Goal: Transaction & Acquisition: Purchase product/service

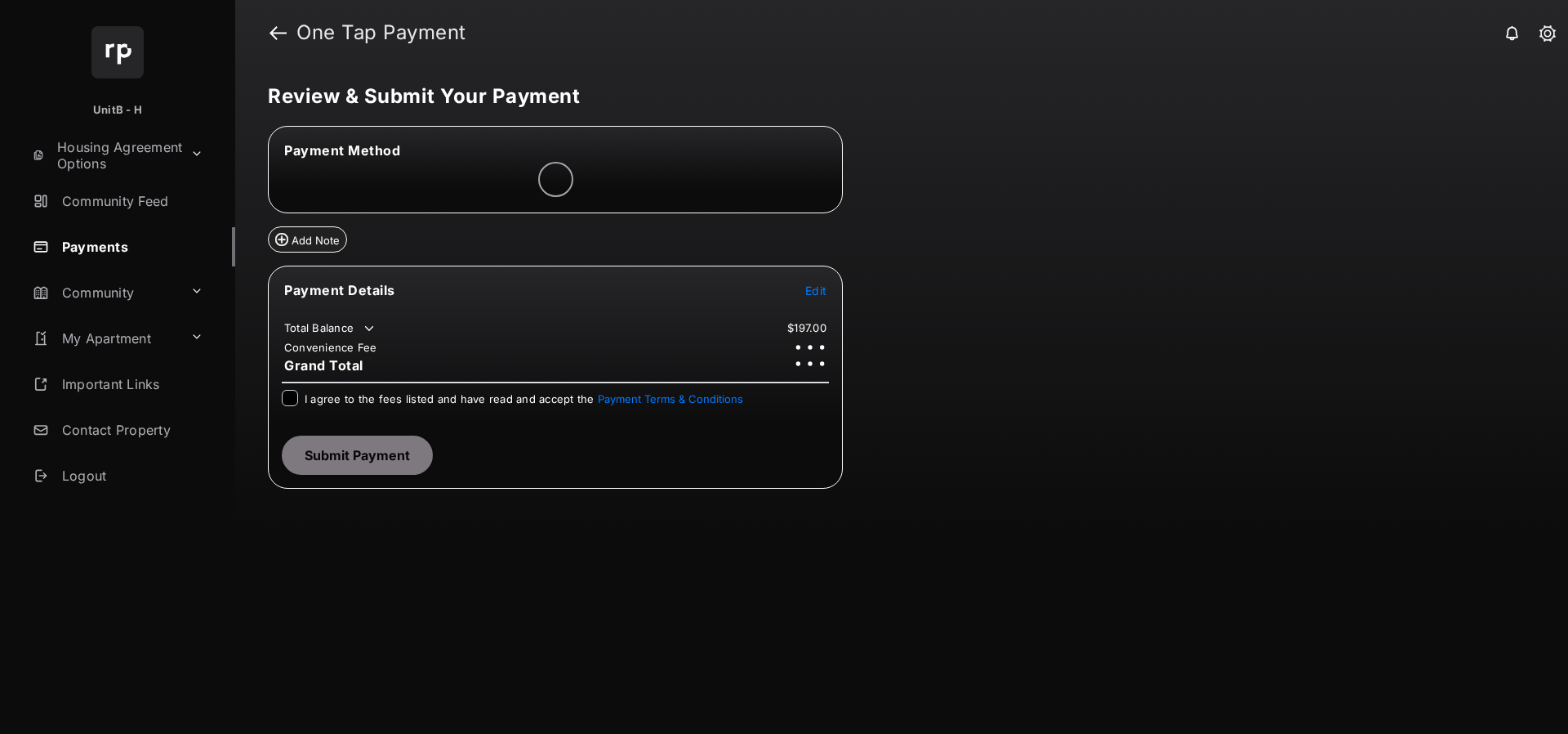
click at [818, 288] on span "Edit" at bounding box center [816, 290] width 22 height 14
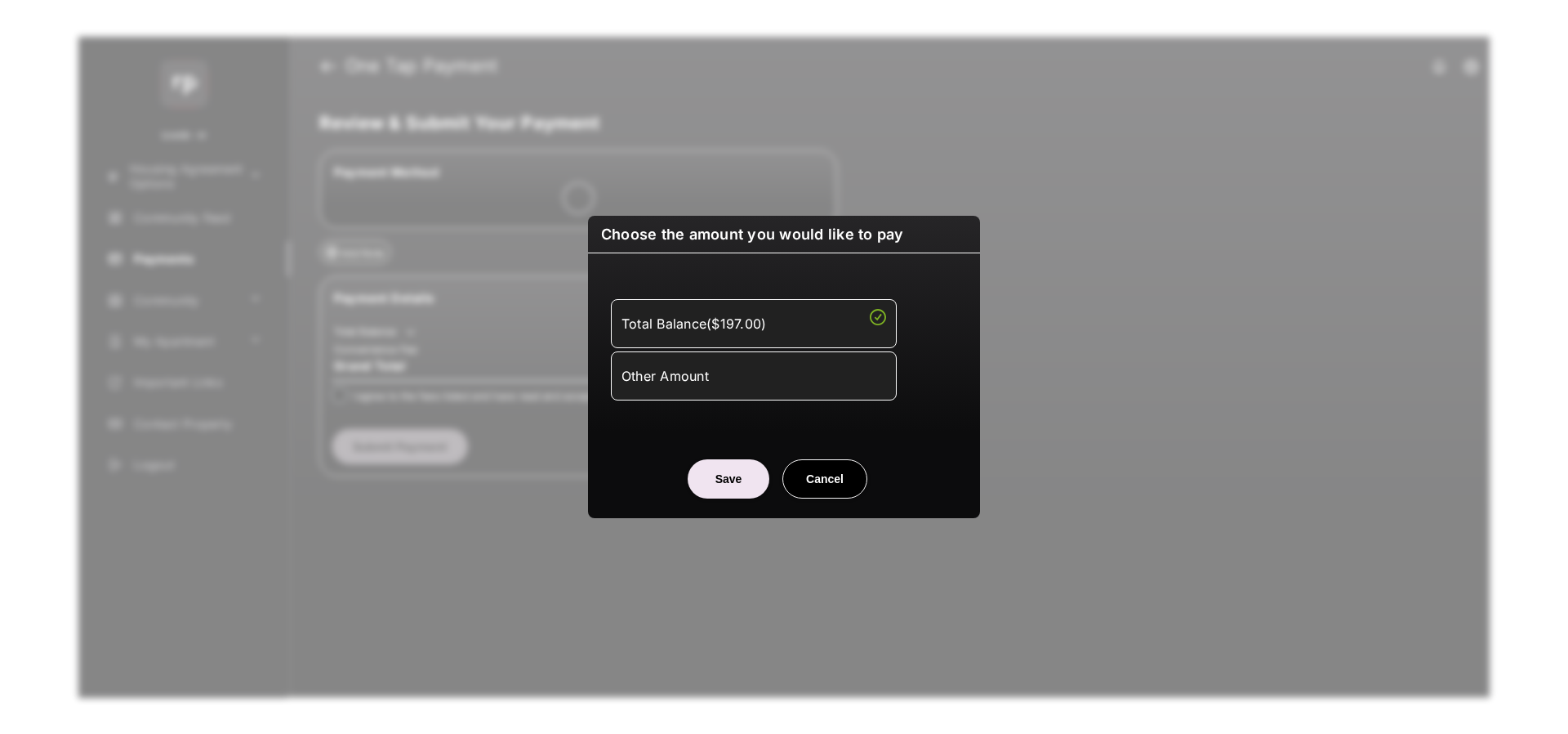
click at [731, 378] on div "Other Amount" at bounding box center [754, 376] width 264 height 28
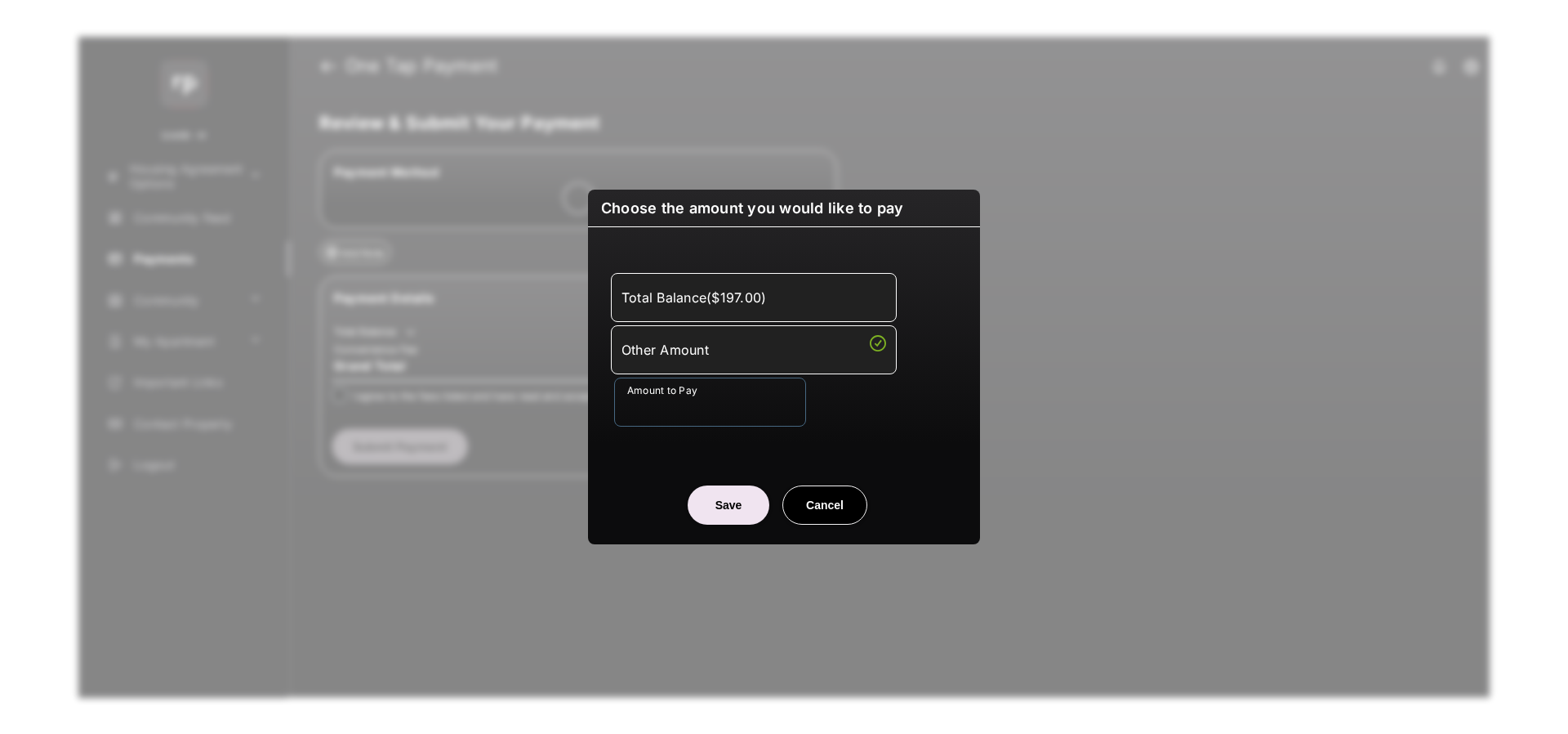
click at [717, 394] on input "Amount to Pay" at bounding box center [710, 402] width 192 height 49
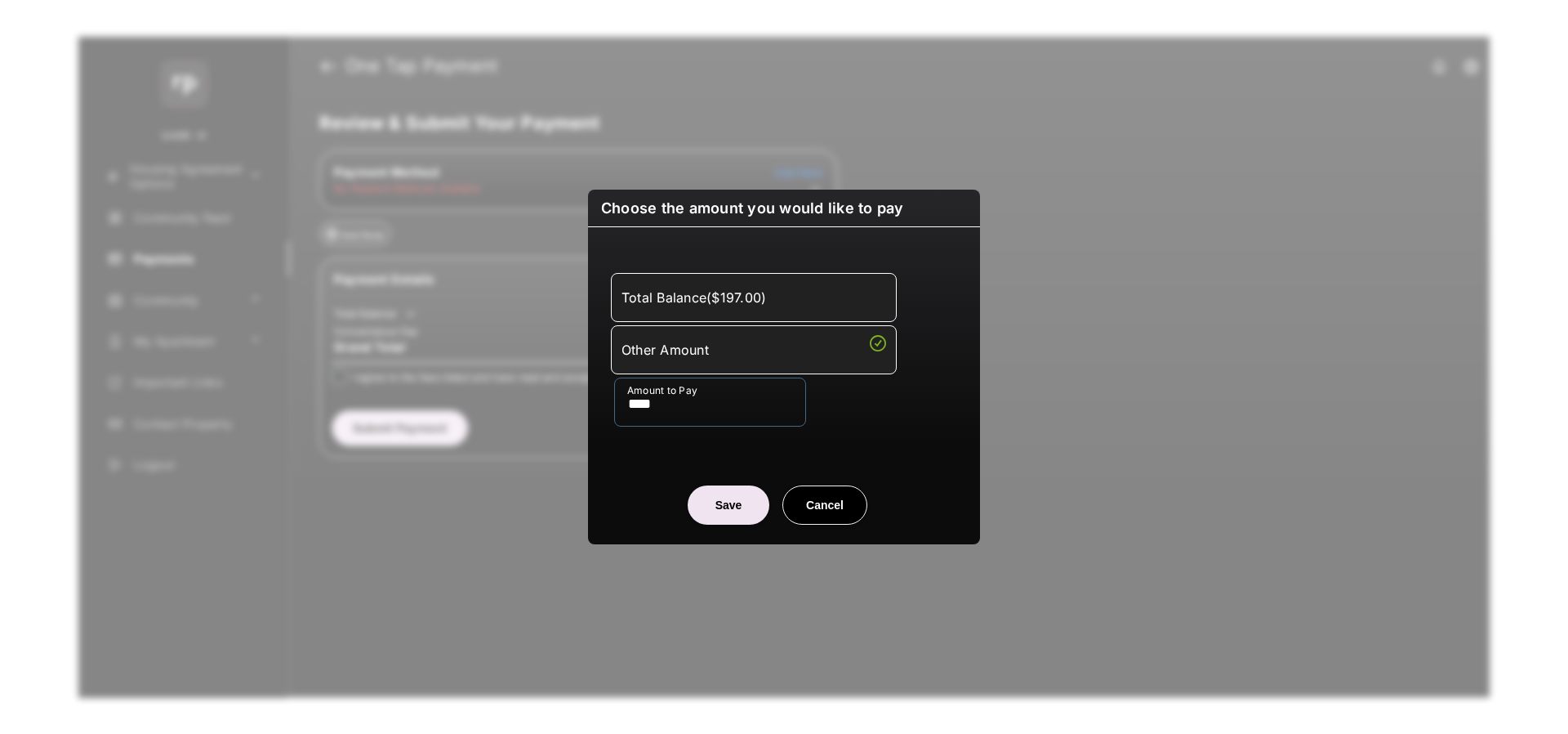
type input "****"
click at [730, 521] on button "Save" at bounding box center [728, 504] width 81 height 39
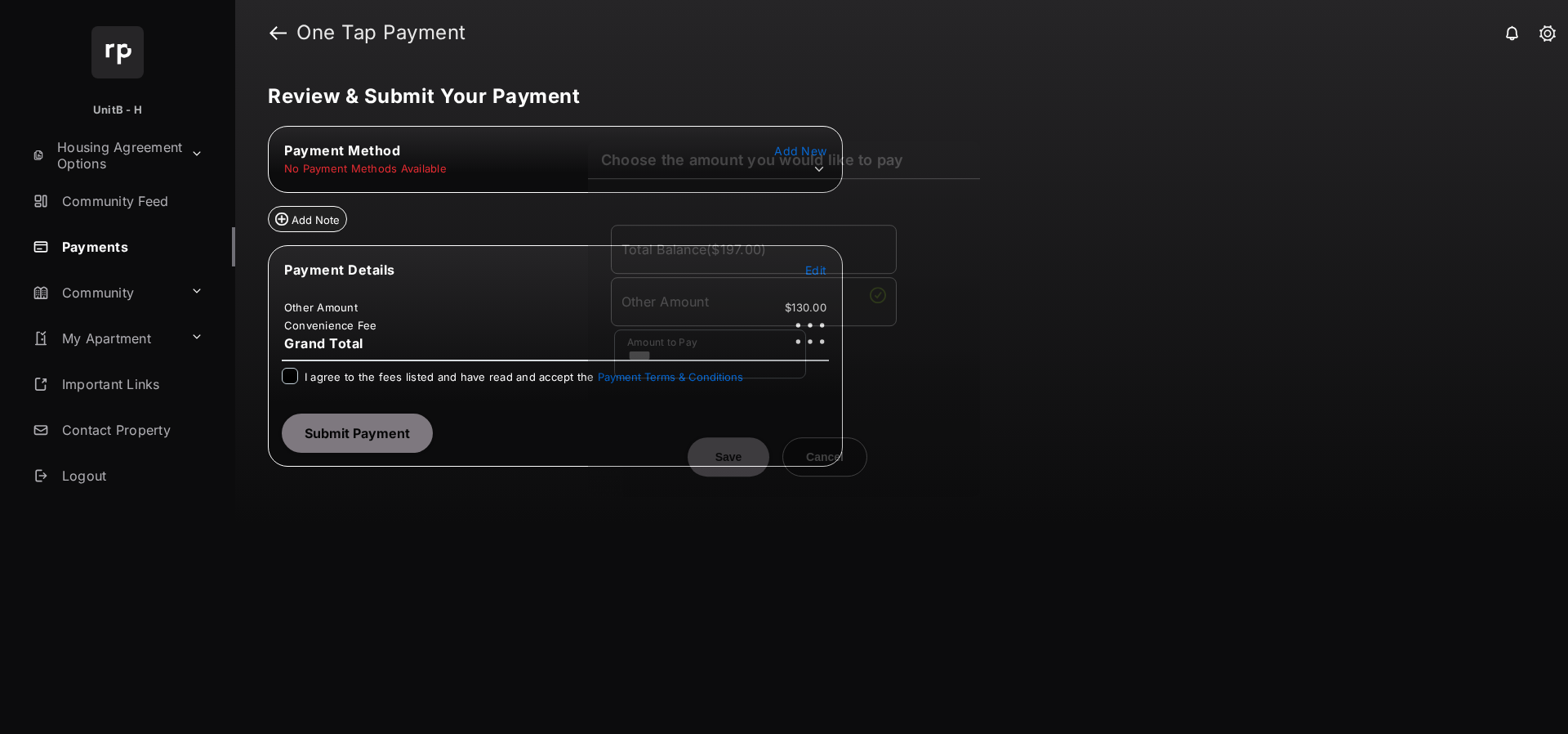
click at [726, 510] on div "Choose the amount you would like to pay Total Balance ( $197.00 ) Other Amount …" at bounding box center [784, 367] width 1568 height 734
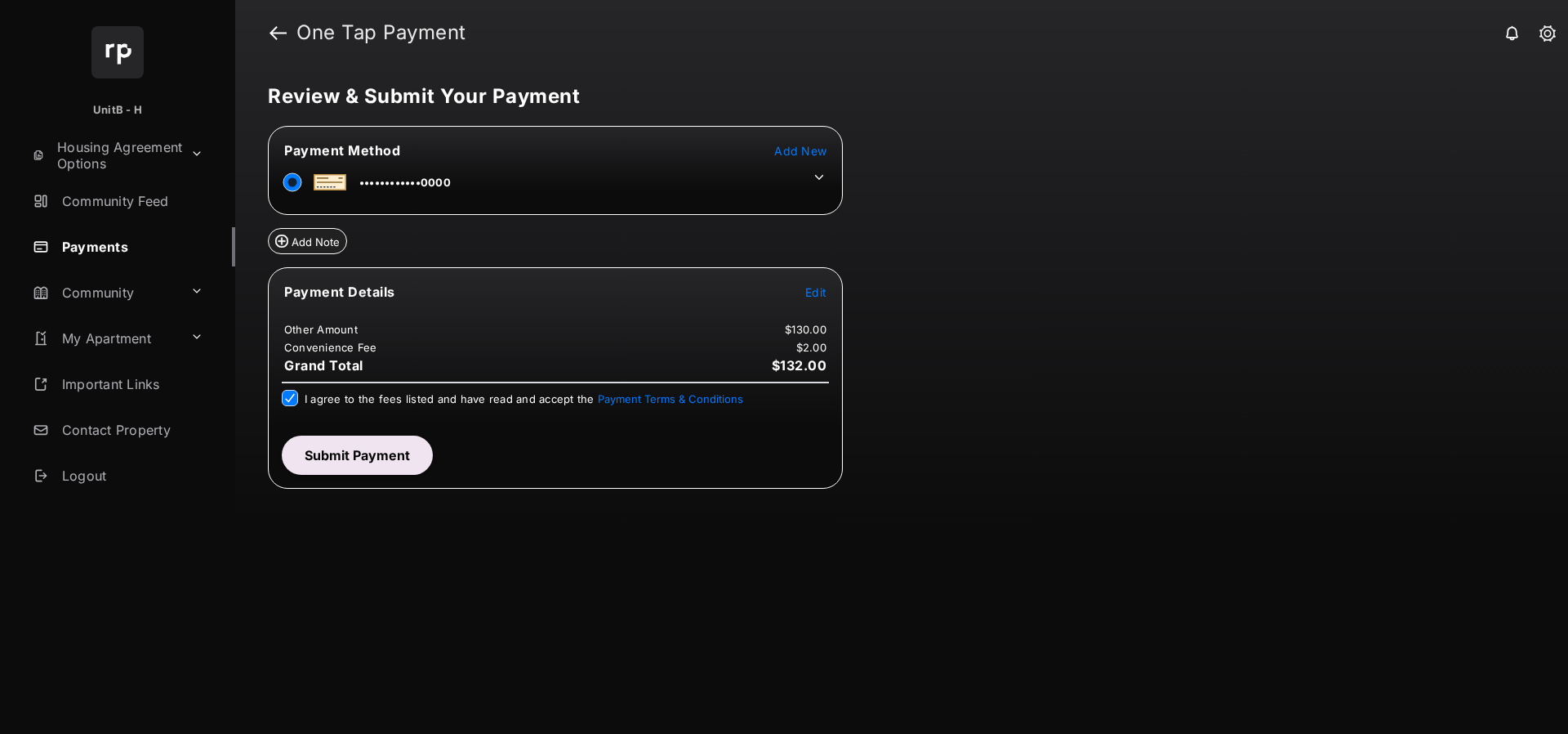
click at [814, 177] on icon at bounding box center [819, 177] width 14 height 14
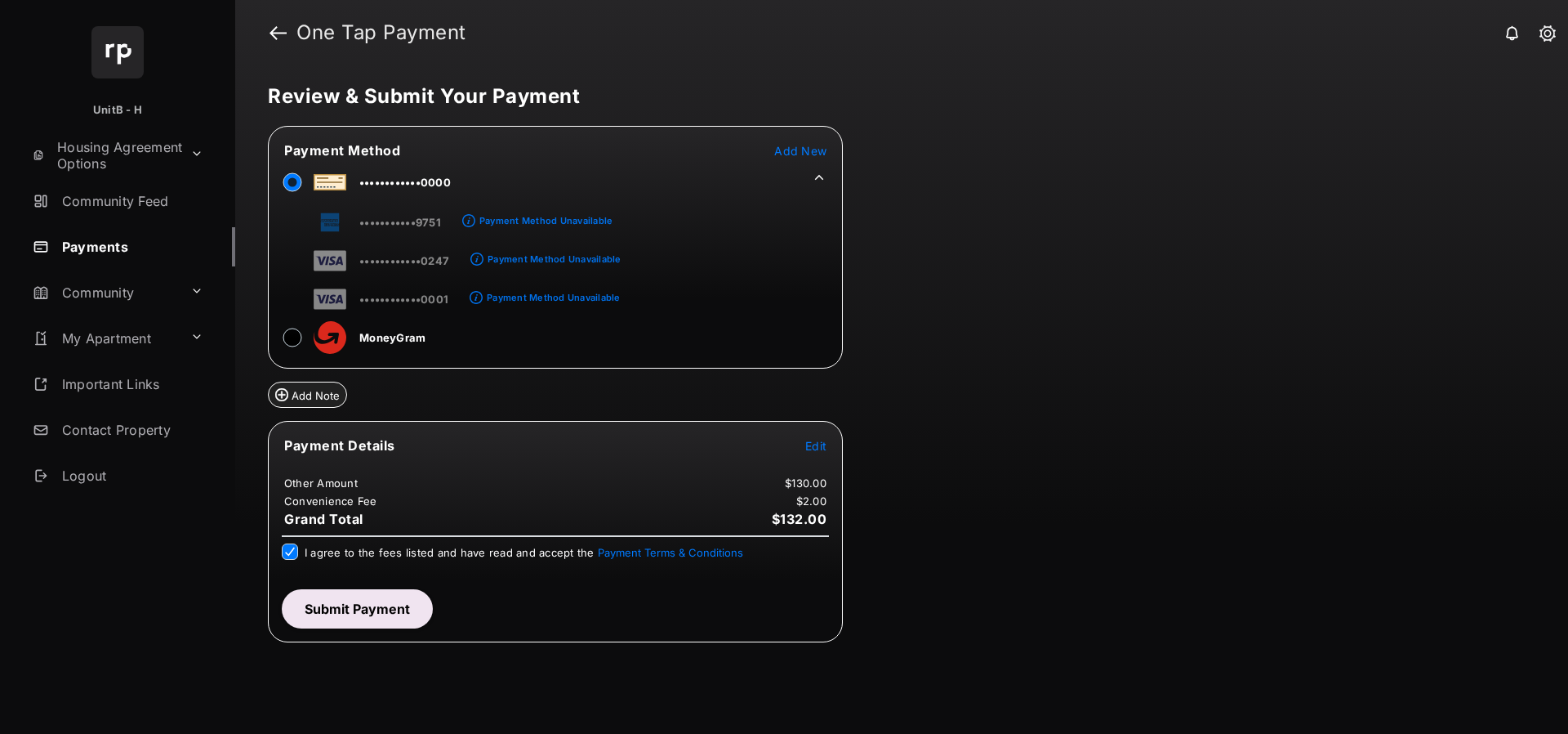
click at [373, 590] on button "Submit Payment" at bounding box center [357, 608] width 151 height 39
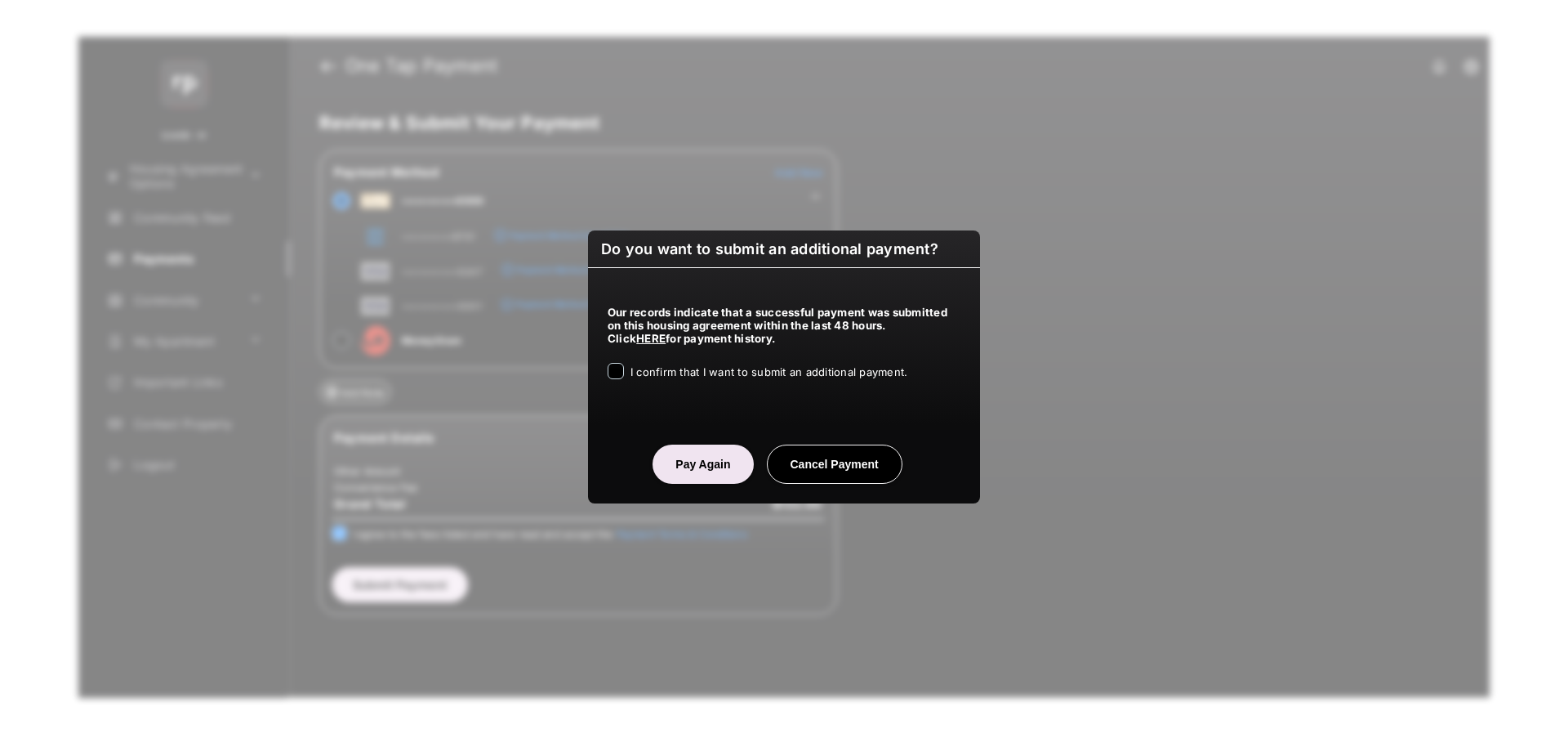
click at [606, 375] on div "Our records indicate that a successful payment was submitted on this housing ag…" at bounding box center [784, 339] width 392 height 144
click at [682, 462] on button "Pay Again" at bounding box center [702, 463] width 100 height 39
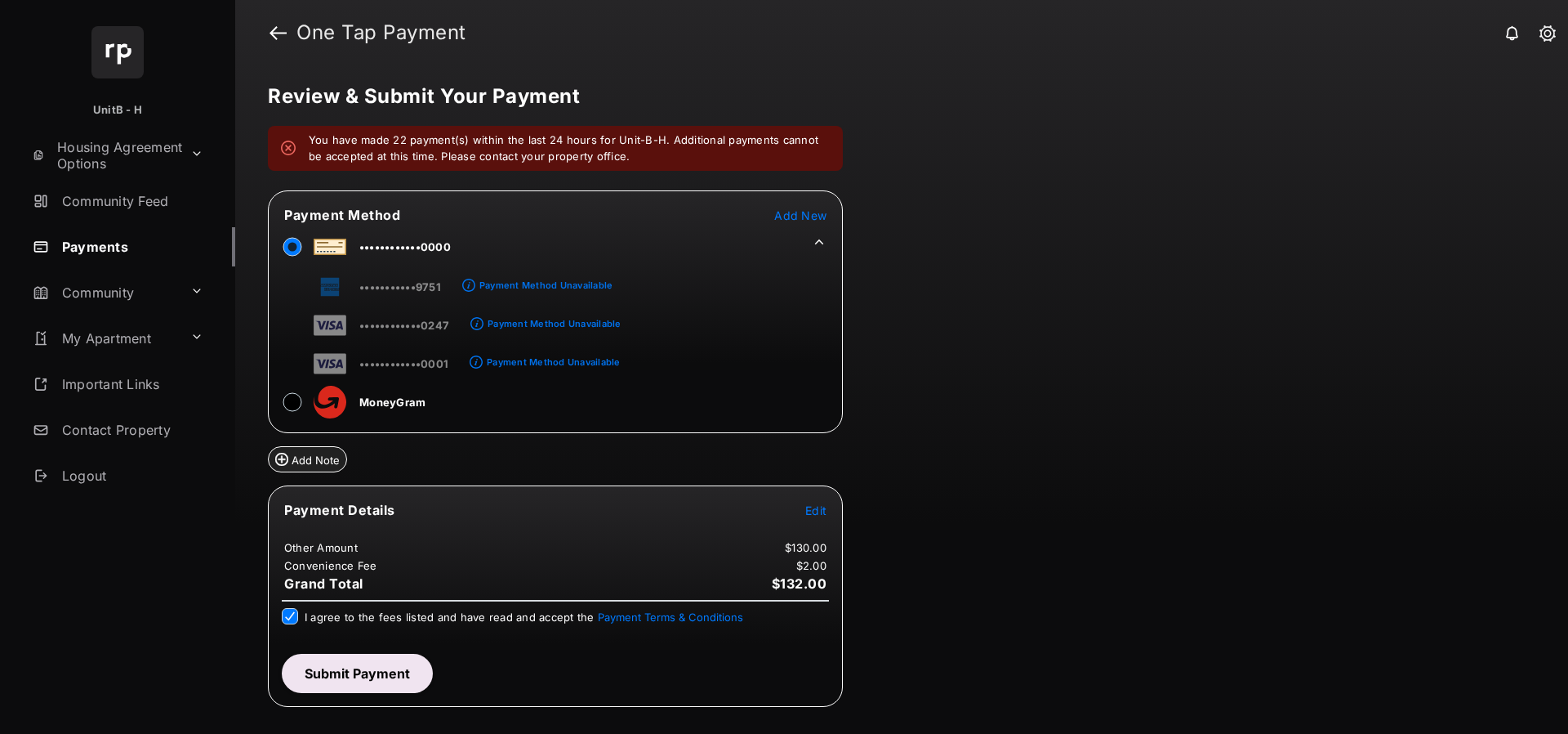
click at [543, 157] on em "You have made 22 payment(s) within the last 24 hours for Unit-B-H. Additional p…" at bounding box center [569, 148] width 521 height 32
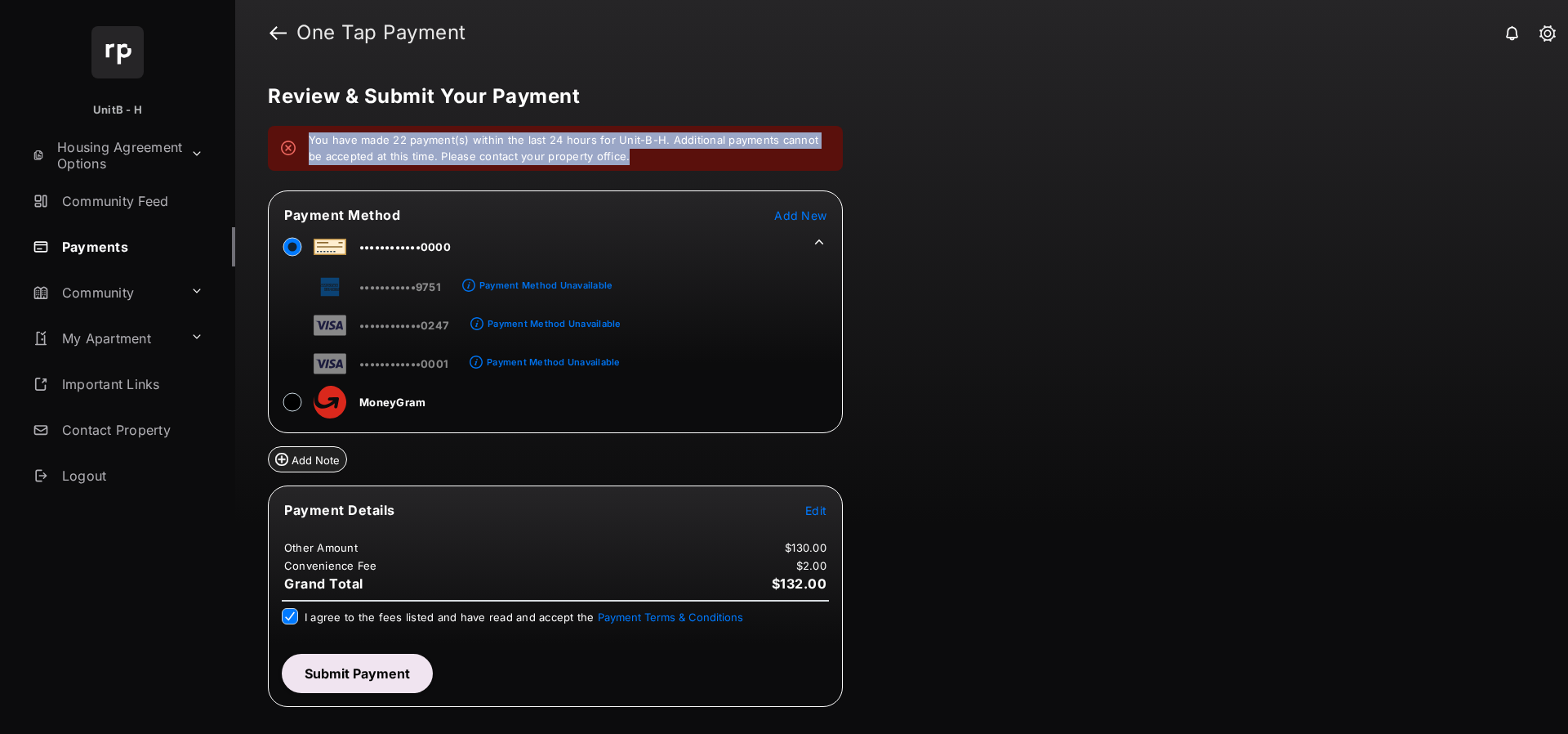
click at [543, 157] on em "You have made 22 payment(s) within the last 24 hours for Unit-B-H. Additional p…" at bounding box center [569, 148] width 521 height 32
